Goal: Task Accomplishment & Management: Manage account settings

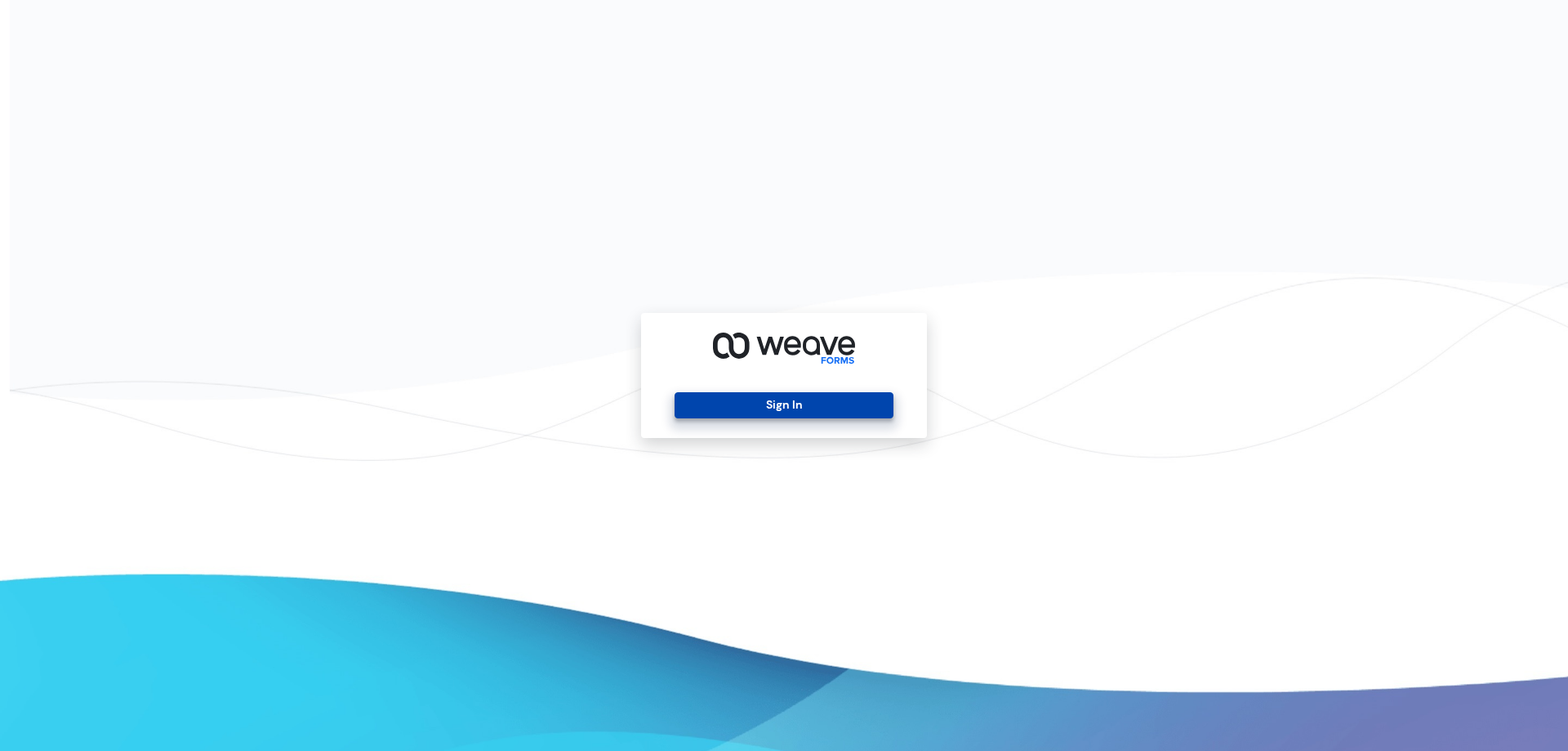
click at [708, 410] on button "Sign In" at bounding box center [784, 405] width 219 height 27
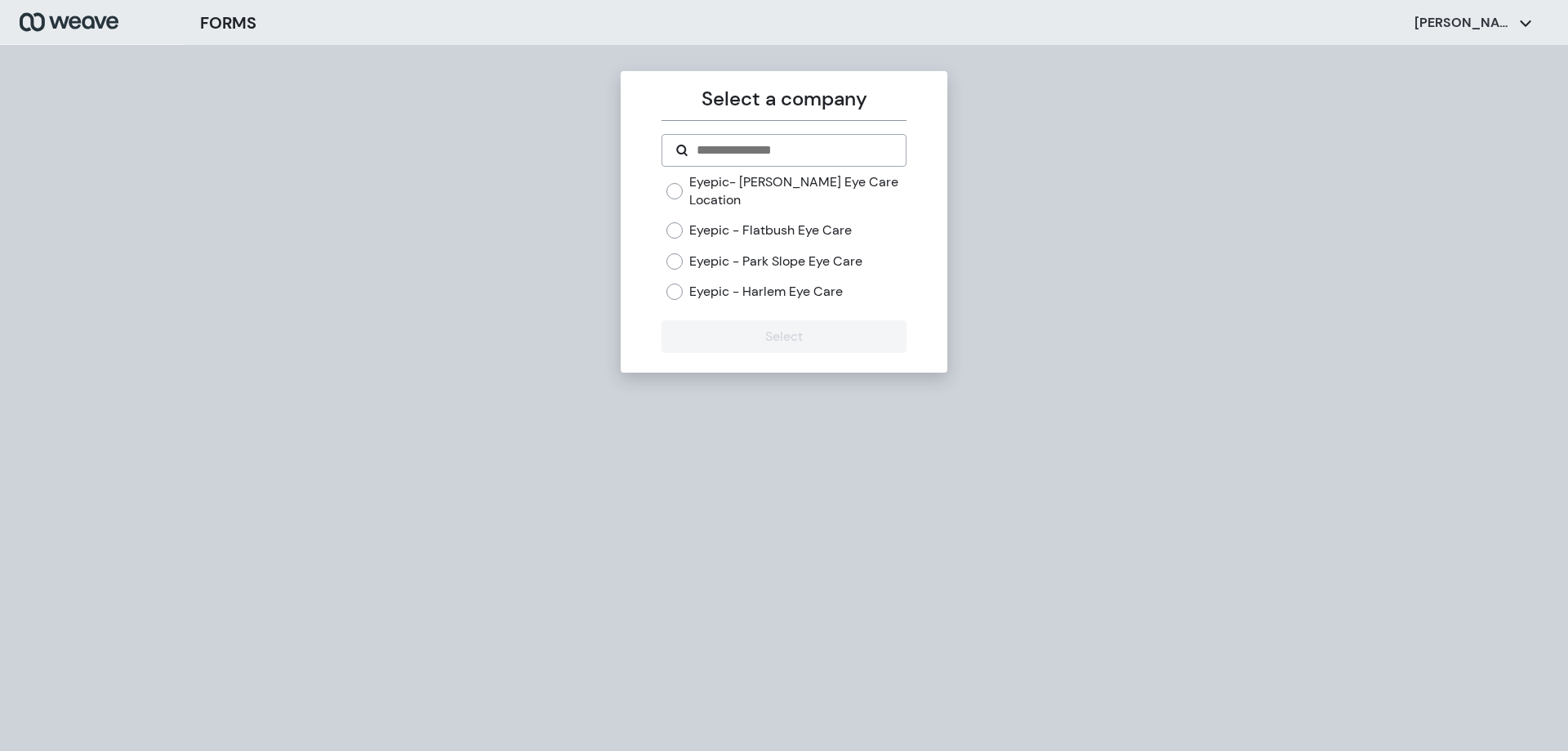
click at [739, 256] on label "Eyepic - Park Slope Eye Care" at bounding box center [776, 261] width 173 height 18
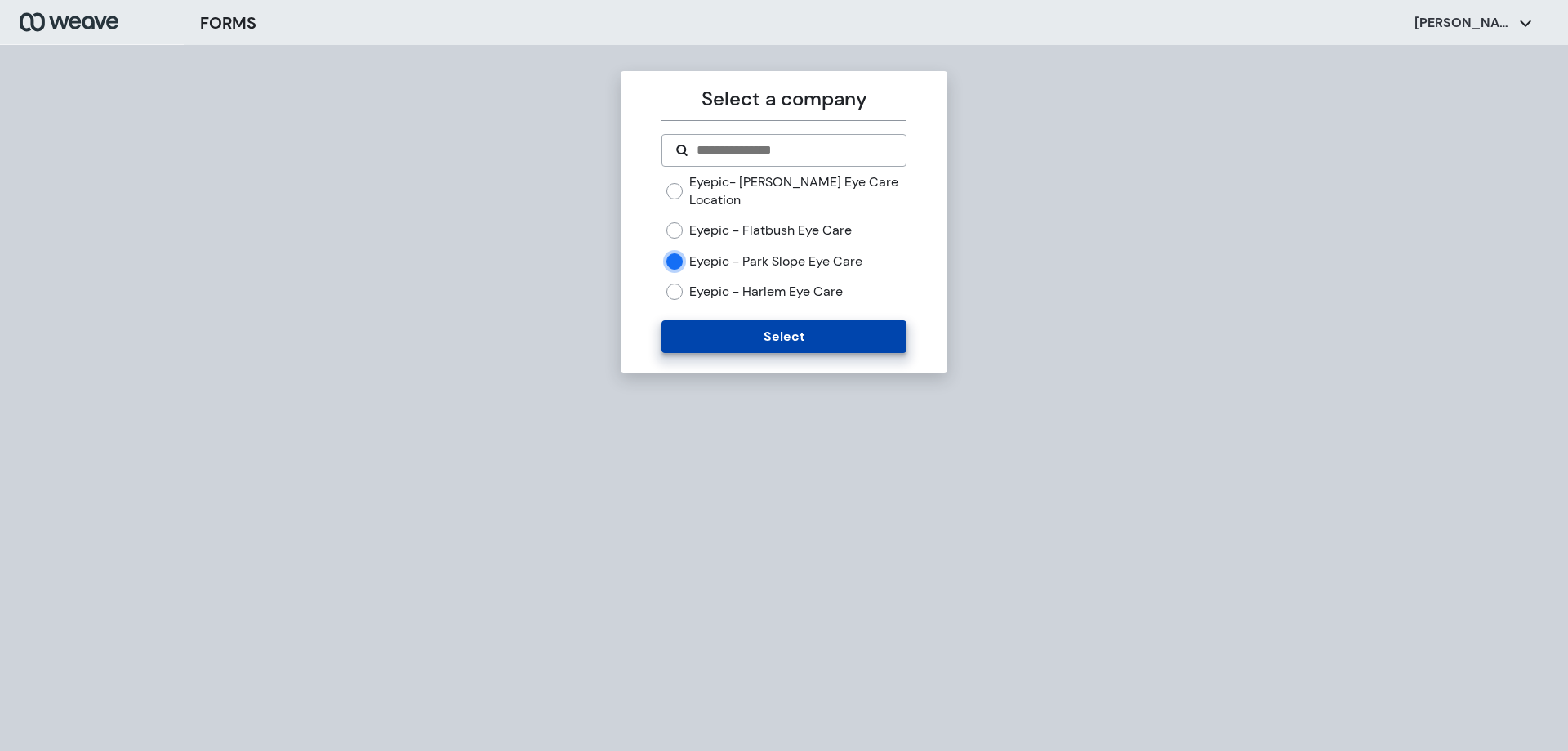
click at [738, 334] on button "Select" at bounding box center [784, 336] width 244 height 32
